Goal: Check status

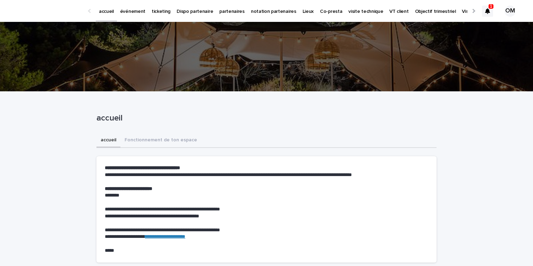
click at [136, 11] on p "événement" at bounding box center [132, 7] width 25 height 15
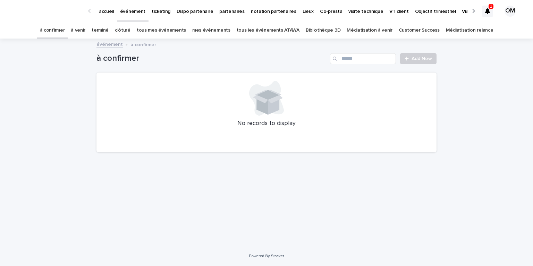
click at [486, 10] on icon at bounding box center [487, 11] width 5 height 6
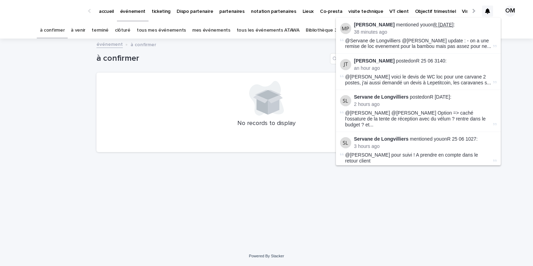
click at [451, 25] on link "R [DATE]" at bounding box center [444, 25] width 20 height 6
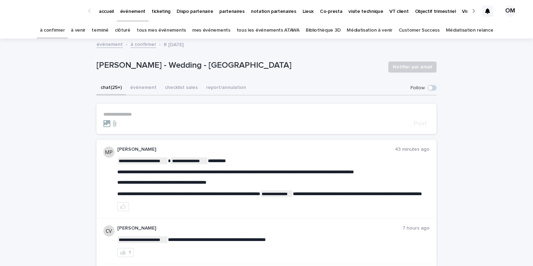
drag, startPoint x: 395, startPoint y: 150, endPoint x: 420, endPoint y: 198, distance: 54.2
click at [420, 198] on div "**********" at bounding box center [273, 179] width 313 height 65
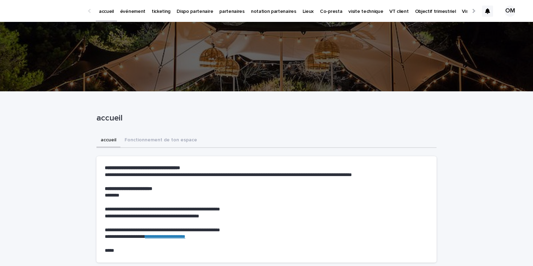
click at [127, 10] on p "événement" at bounding box center [132, 7] width 25 height 15
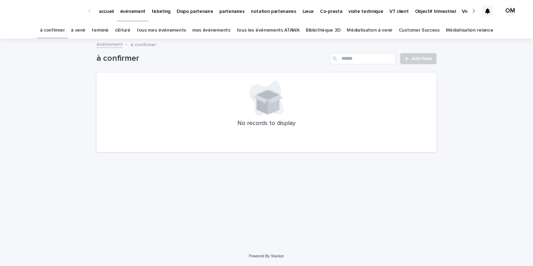
click at [252, 33] on link "tous les événements ATAWA" at bounding box center [268, 30] width 63 height 16
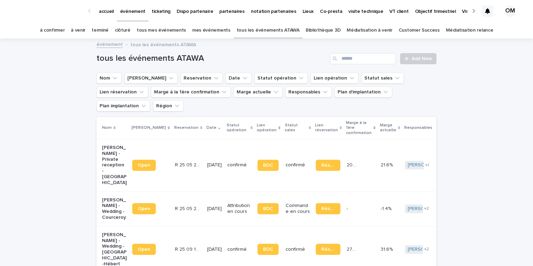
click at [487, 11] on icon at bounding box center [487, 11] width 5 height 6
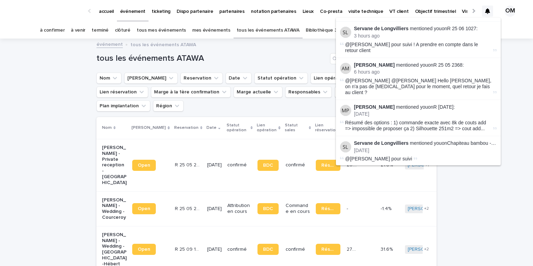
scroll to position [137, 0]
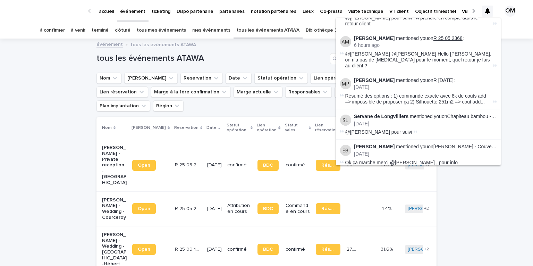
click at [461, 35] on link "R 25 05 2368" at bounding box center [448, 38] width 29 height 6
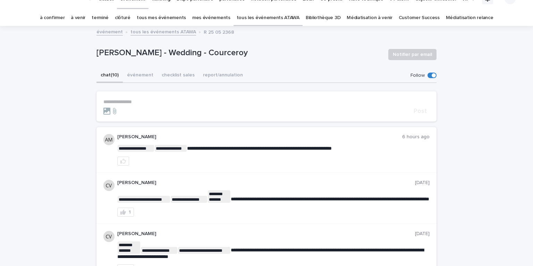
scroll to position [10, 0]
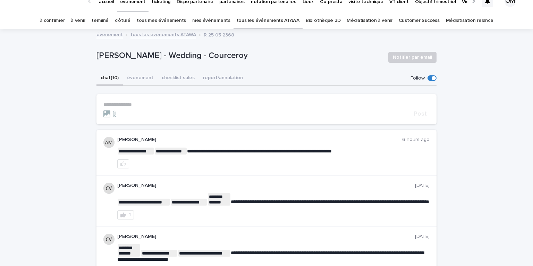
click at [119, 102] on p "**********" at bounding box center [266, 105] width 326 height 6
